Goal: Task Accomplishment & Management: Use online tool/utility

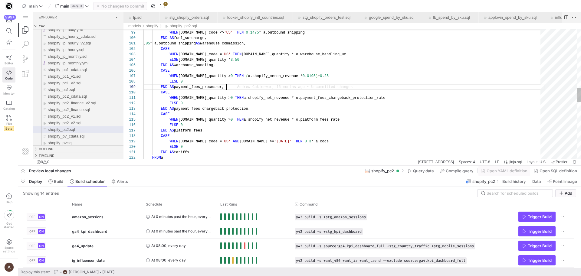
scroll to position [44, 83]
type textarea "WHEN [DOMAIN_NAME]_quantity > 0 THEN a.shopify_net_revenue * o.payment_fees_cha…"
click at [179, 123] on span "shopify_pc2.sql" at bounding box center [179, 125] width 2 height 4
click at [237, 113] on div "WHEN [DOMAIN_NAME]_quantity > 0 THEN a.shopify_net_revenue * o.platform_fees_ra…" at bounding box center [343, 84] width 401 height 1176
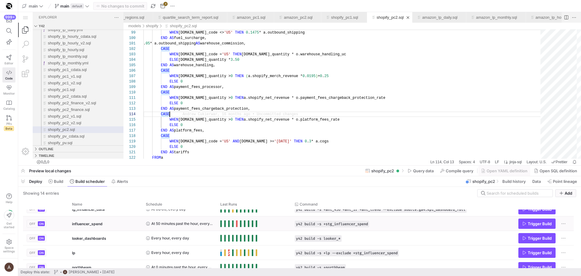
scroll to position [62, 0]
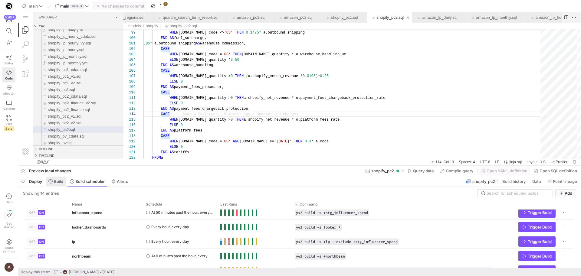
click at [57, 184] on span at bounding box center [56, 182] width 20 height 10
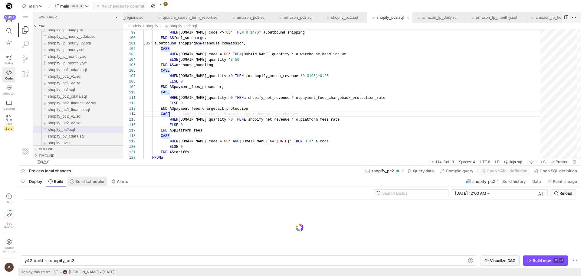
scroll to position [0, 49]
click at [85, 183] on span "Build scheduler" at bounding box center [89, 181] width 29 height 5
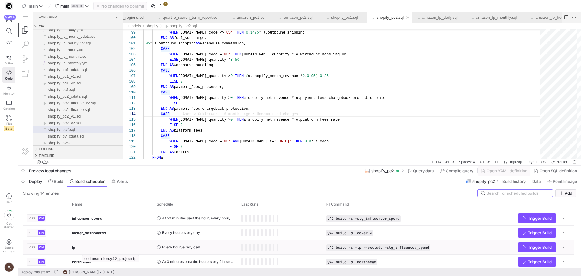
scroll to position [61, 0]
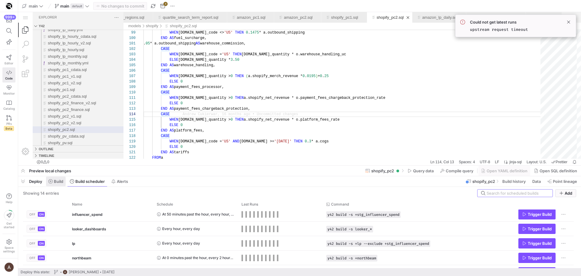
click at [64, 180] on span at bounding box center [56, 182] width 20 height 10
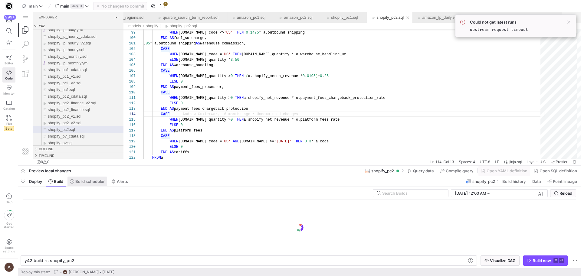
scroll to position [0, 49]
click at [83, 183] on span "Build scheduler" at bounding box center [89, 181] width 29 height 5
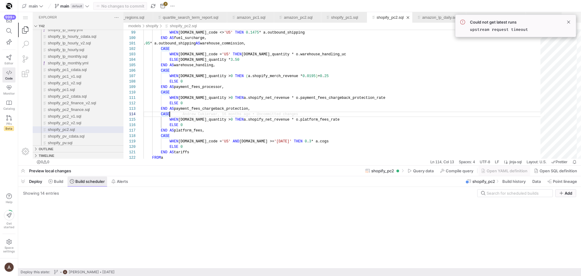
scroll to position [16, 26]
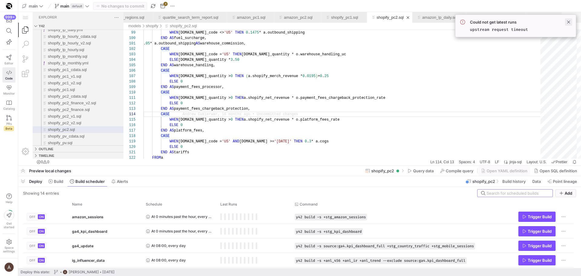
click at [569, 21] on span at bounding box center [568, 21] width 7 height 7
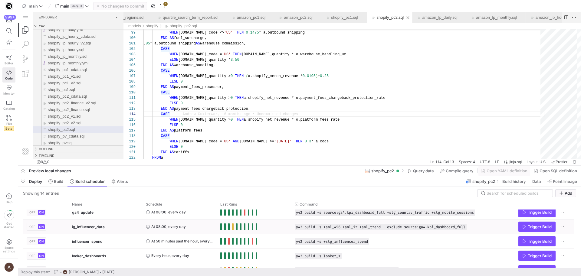
scroll to position [0, 0]
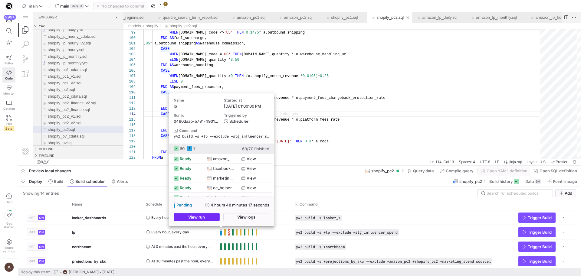
click at [210, 214] on span "button" at bounding box center [196, 217] width 45 height 7
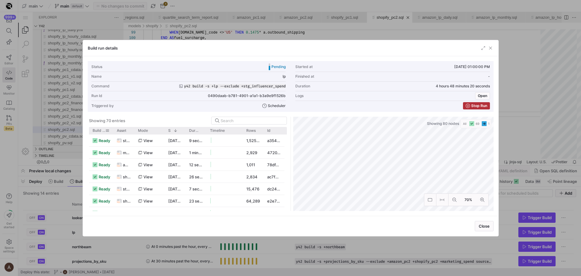
click at [95, 130] on span "Build status" at bounding box center [99, 131] width 13 height 4
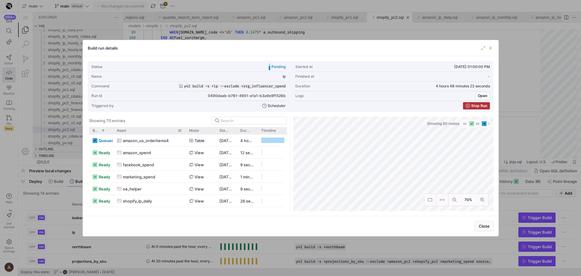
drag, startPoint x: 136, startPoint y: 131, endPoint x: 182, endPoint y: 129, distance: 46.6
click at [184, 129] on div at bounding box center [185, 130] width 2 height 7
click at [489, 50] on span "button" at bounding box center [491, 48] width 6 height 6
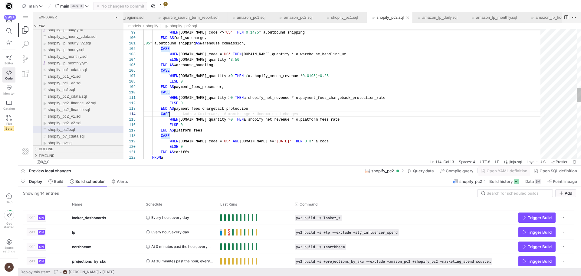
click at [327, 115] on div "WHEN [DOMAIN_NAME]_quantity > 0 THEN a.shopify_net_revenue * o.platform_fees_ra…" at bounding box center [343, 84] width 401 height 1176
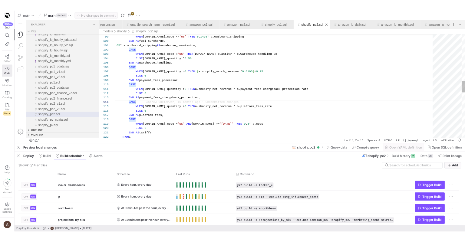
scroll to position [16, 26]
